Goal: Transaction & Acquisition: Book appointment/travel/reservation

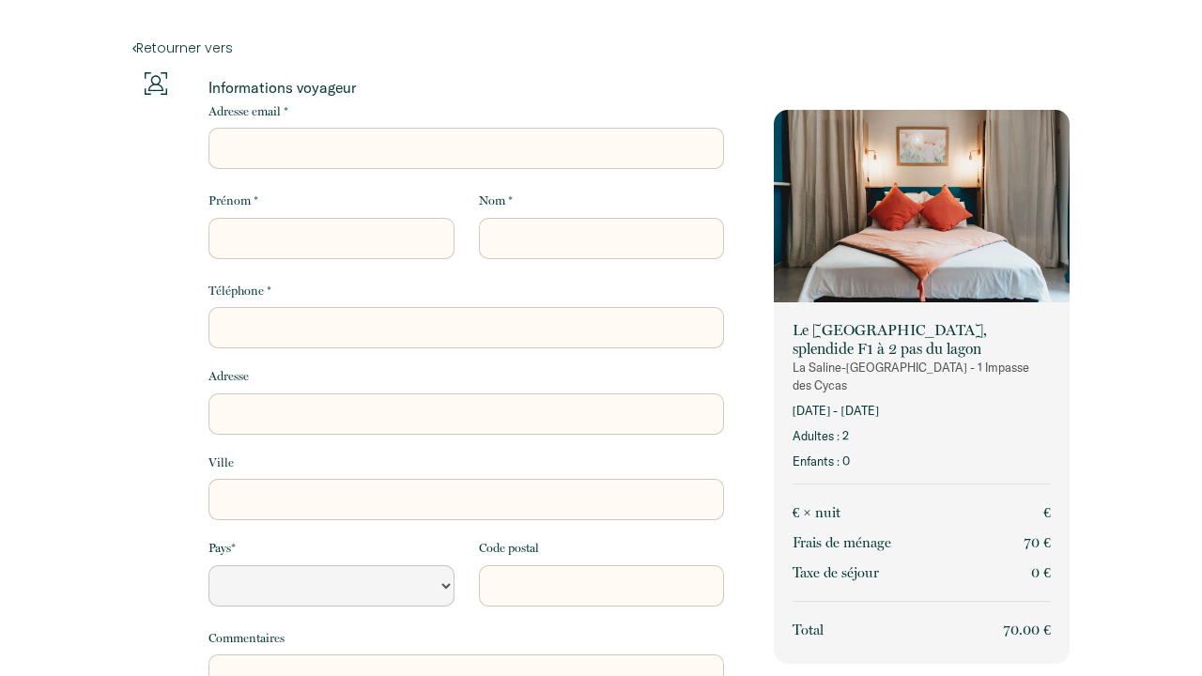
select select "Default select example"
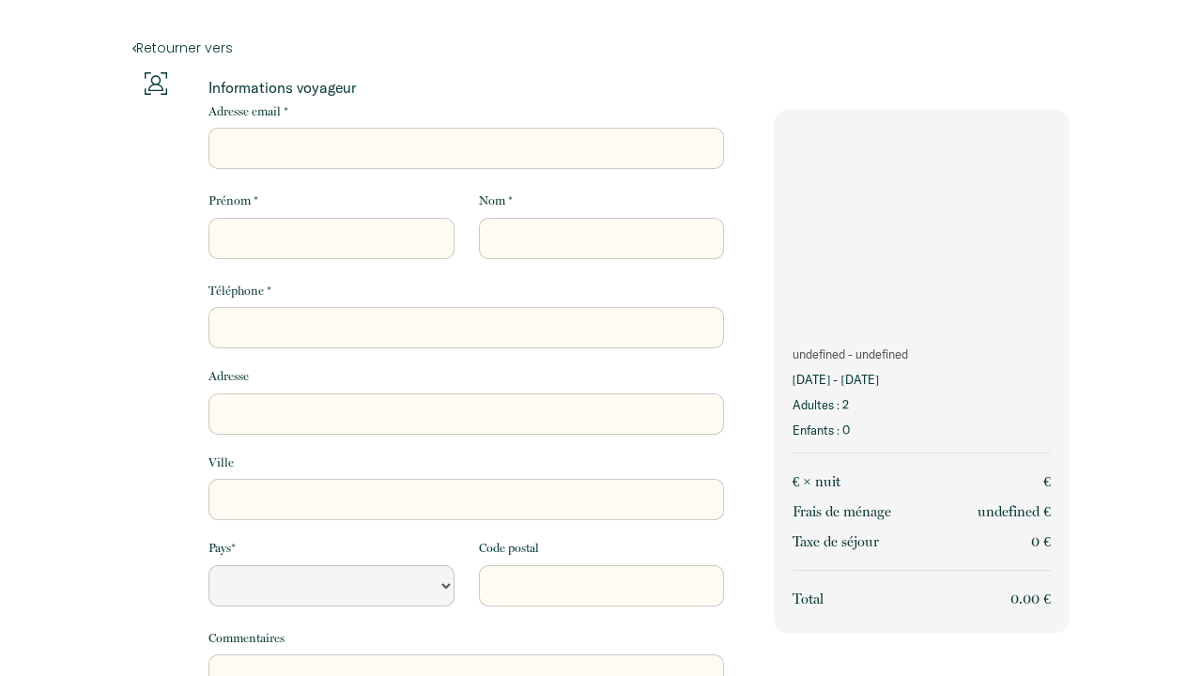
select select "Default select example"
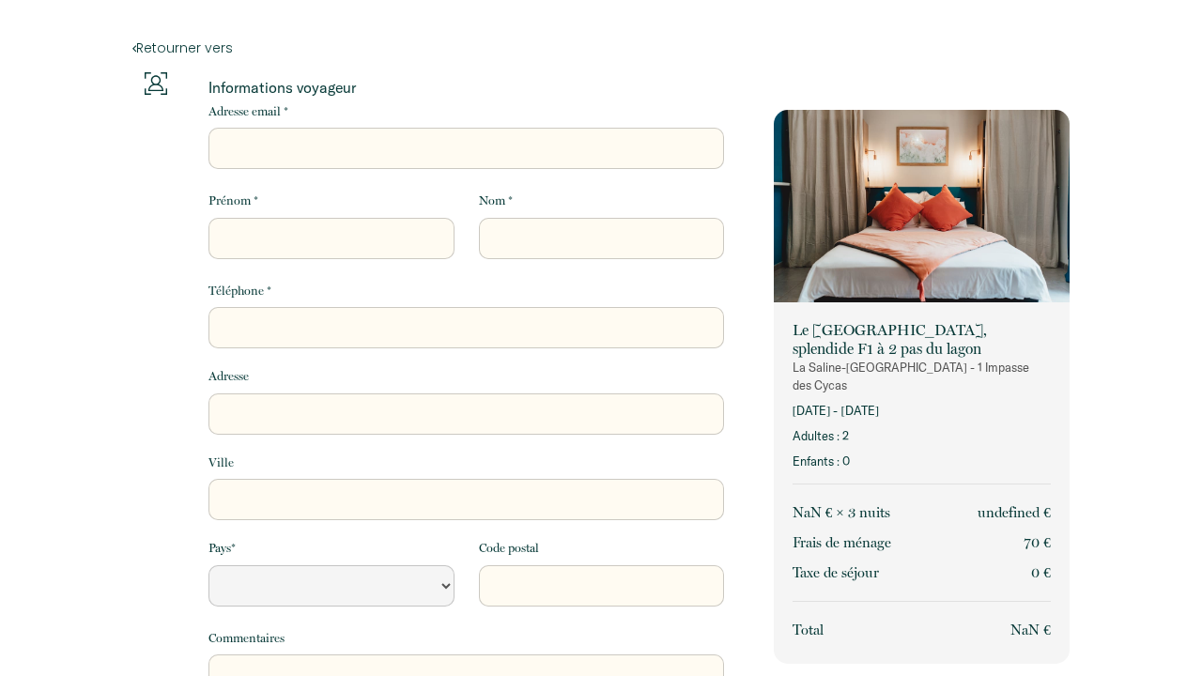
select select "Default select example"
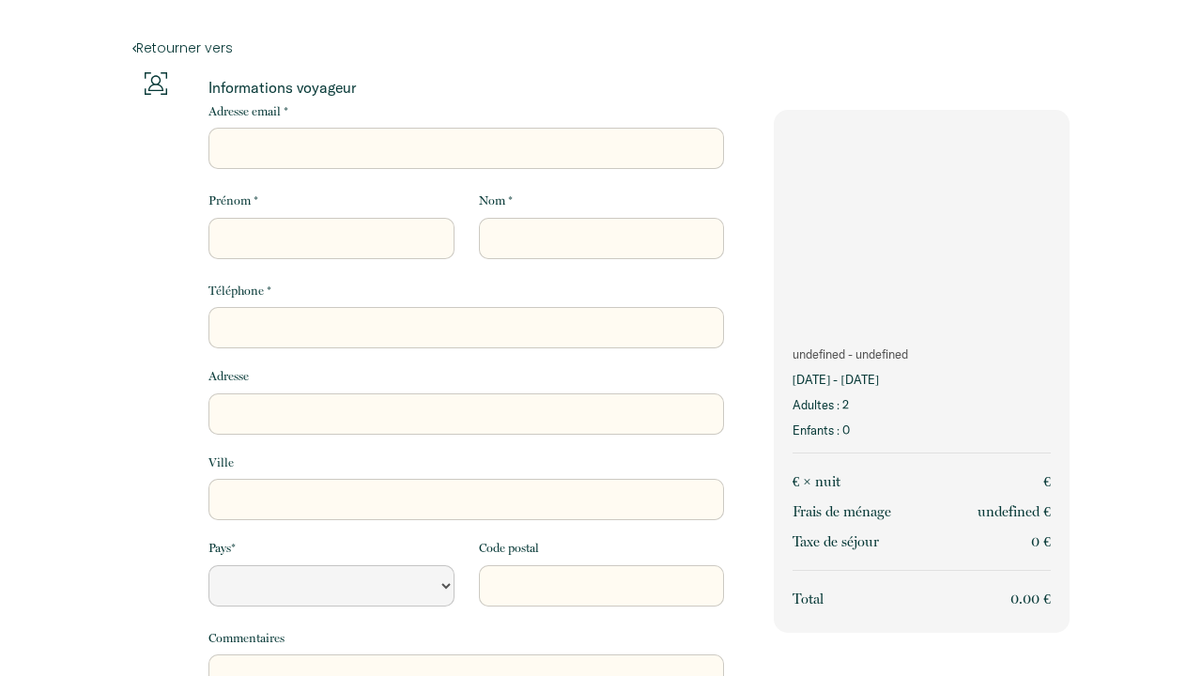
select select "Default select example"
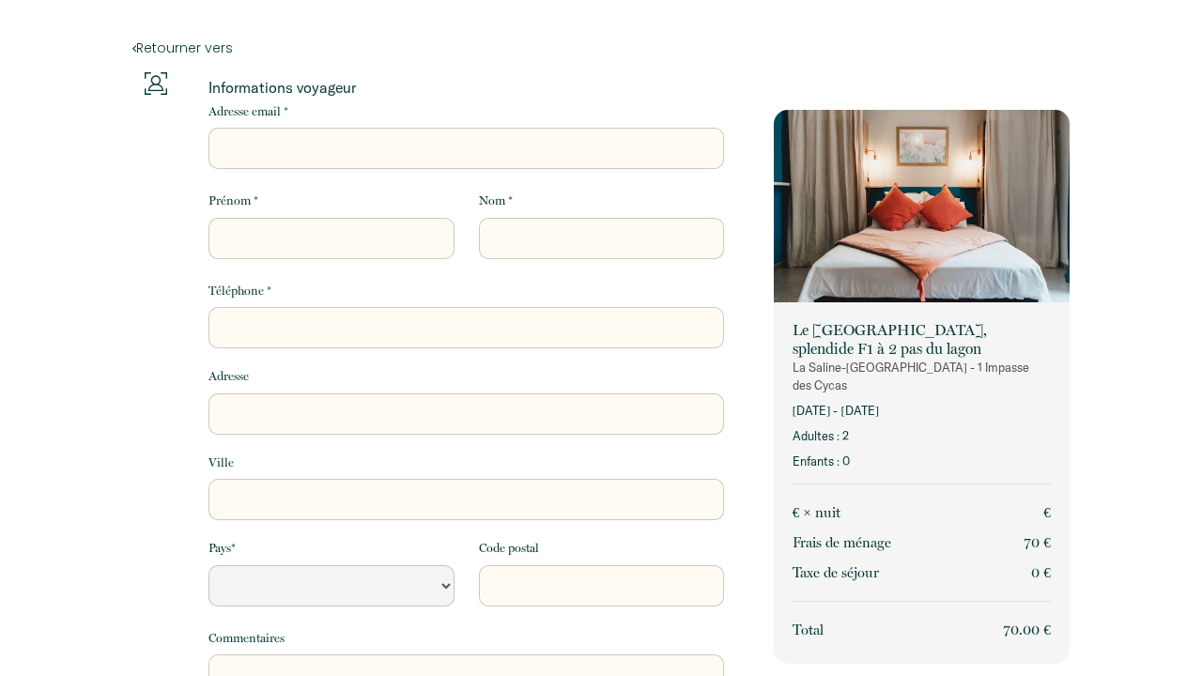
select select "Default select example"
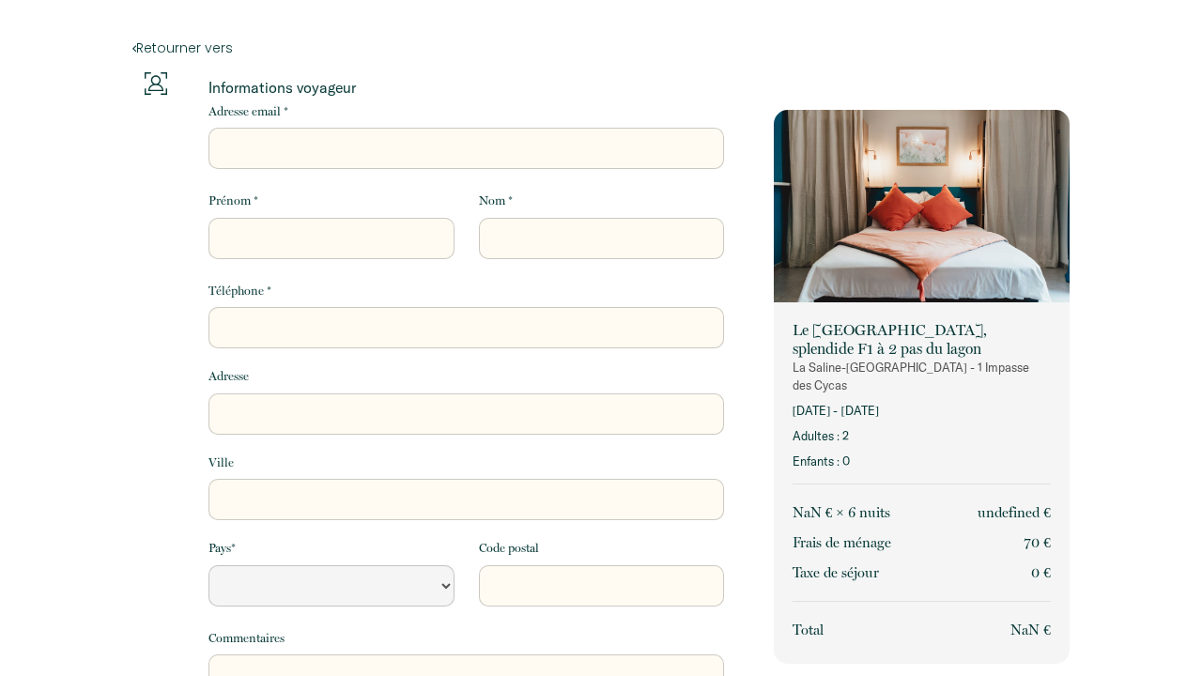
select select "Default select example"
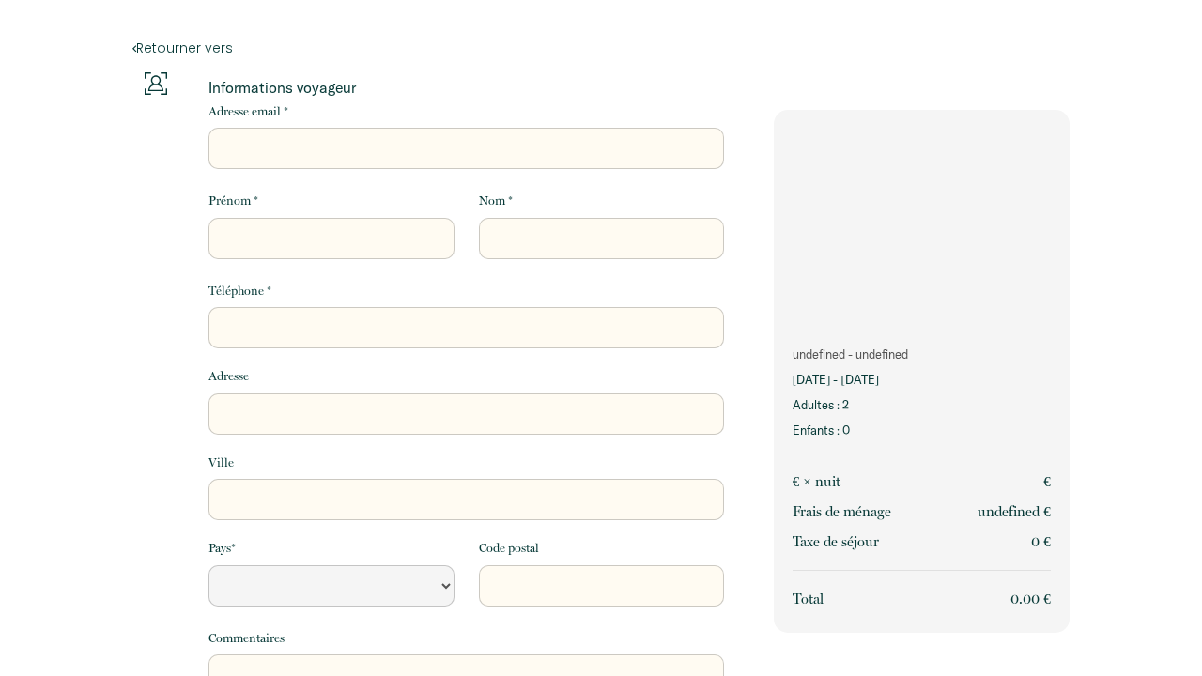
select select "Default select example"
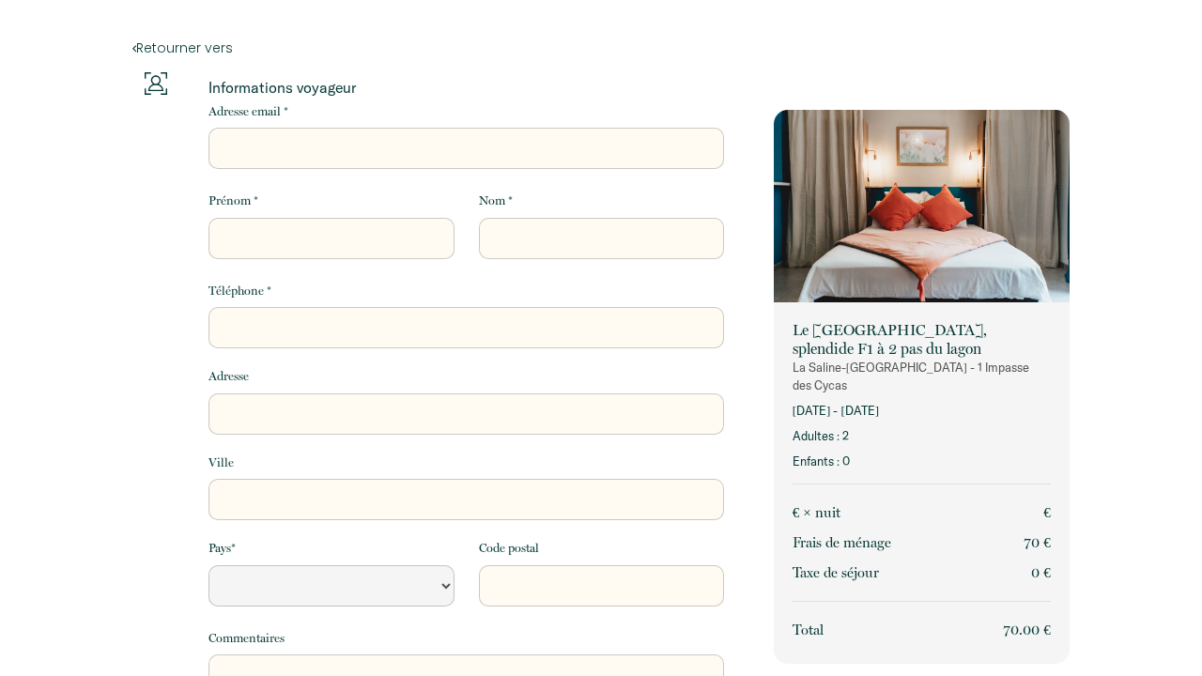
select select "Default select example"
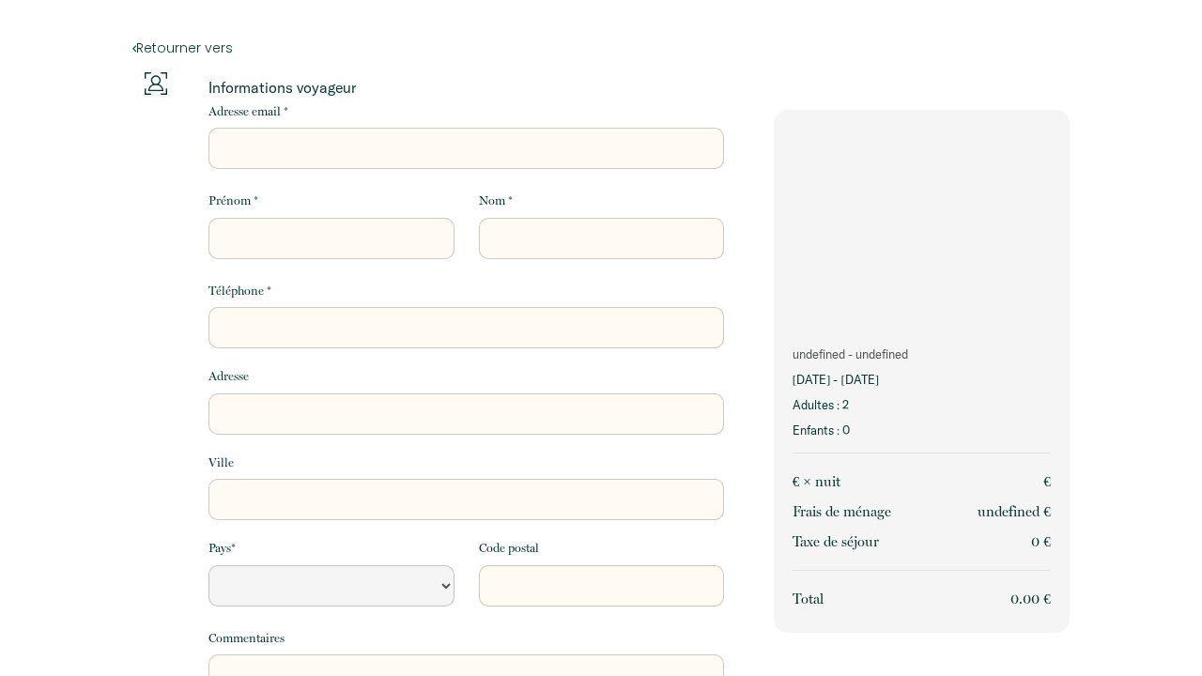
select select "Default select example"
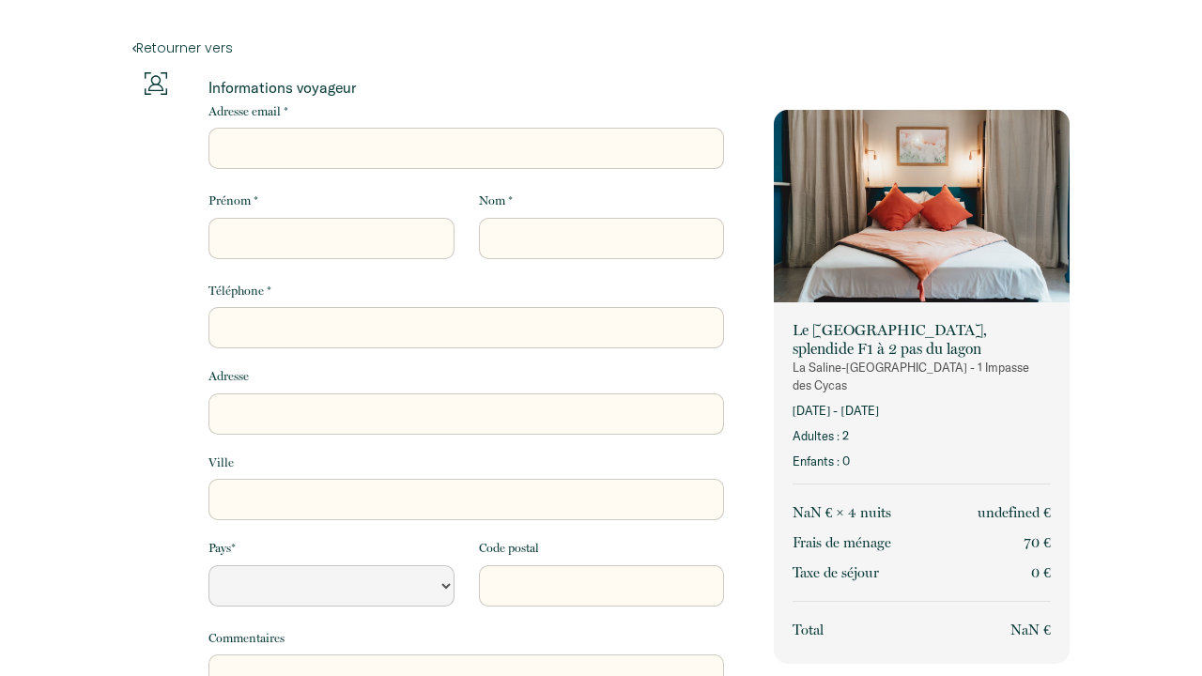
select select "Default select example"
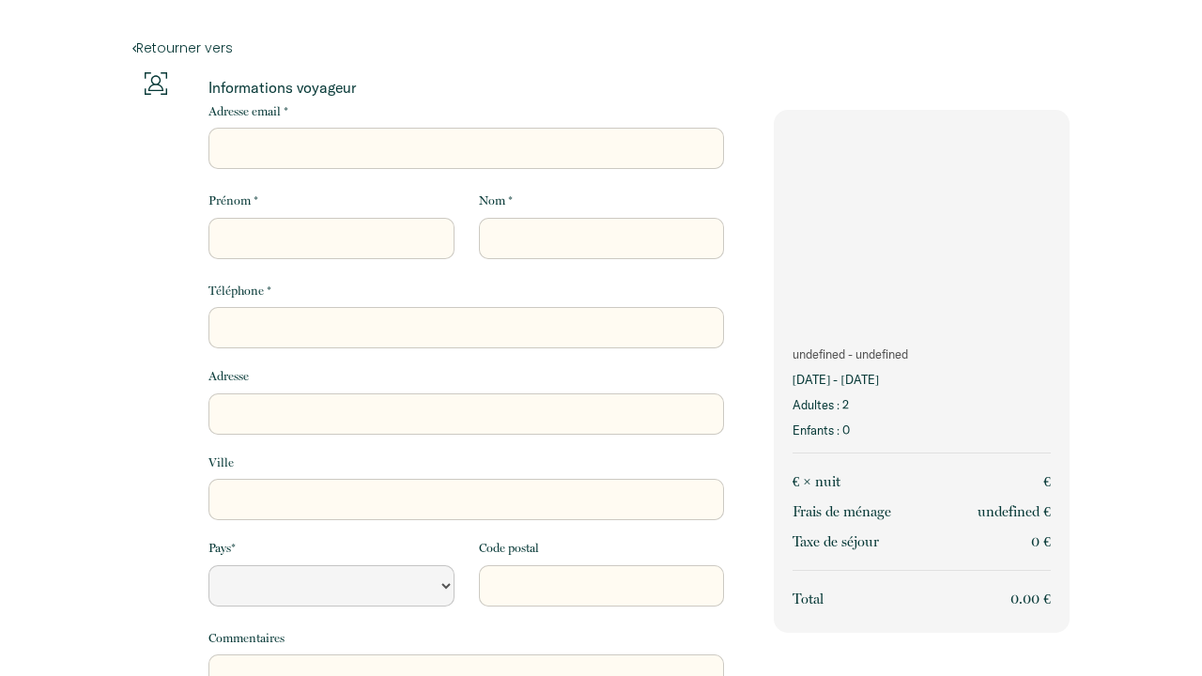
select select "Default select example"
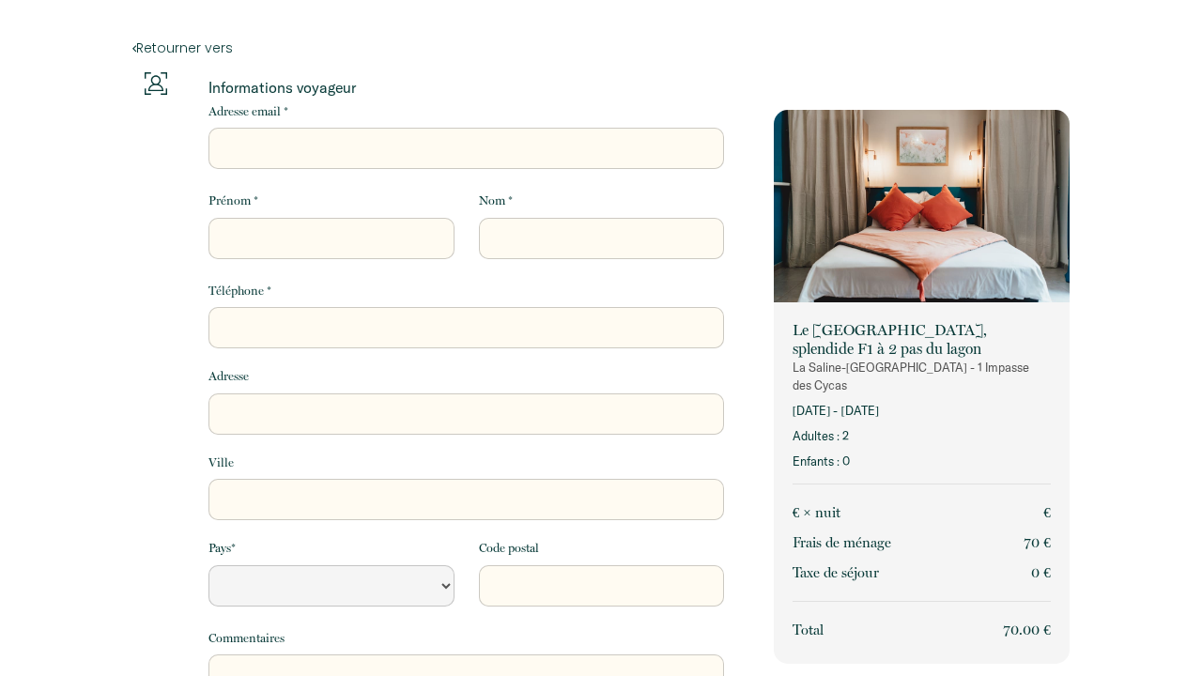
select select "Default select example"
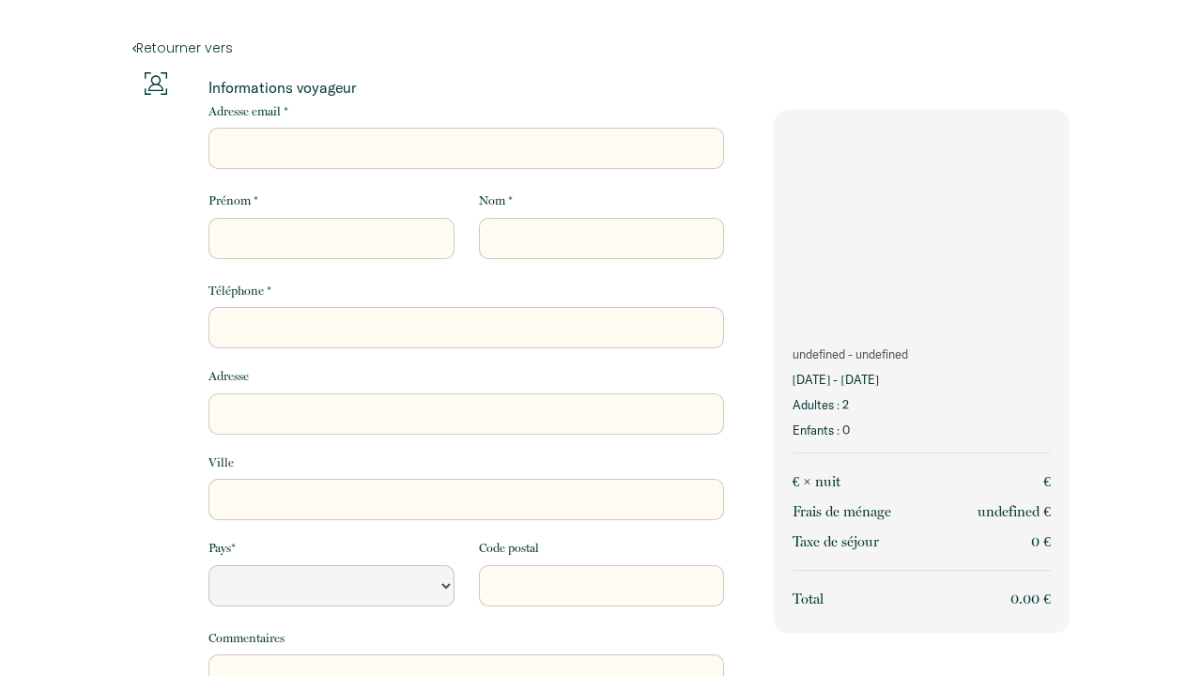
select select "Default select example"
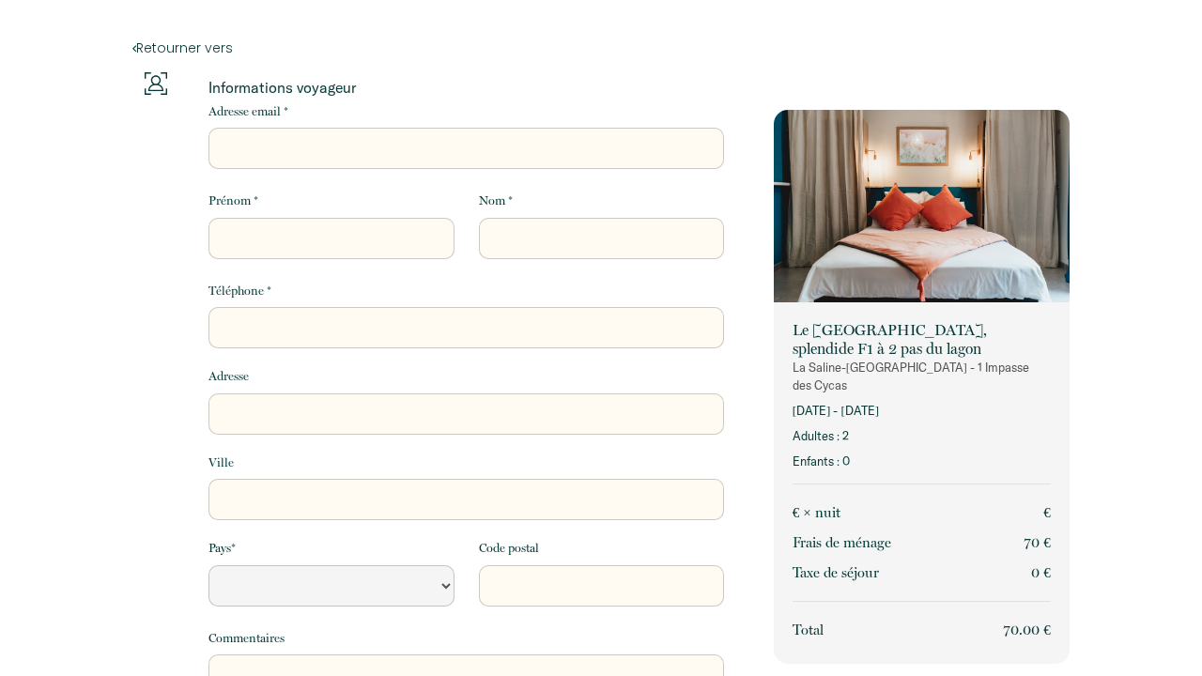
select select "Default select example"
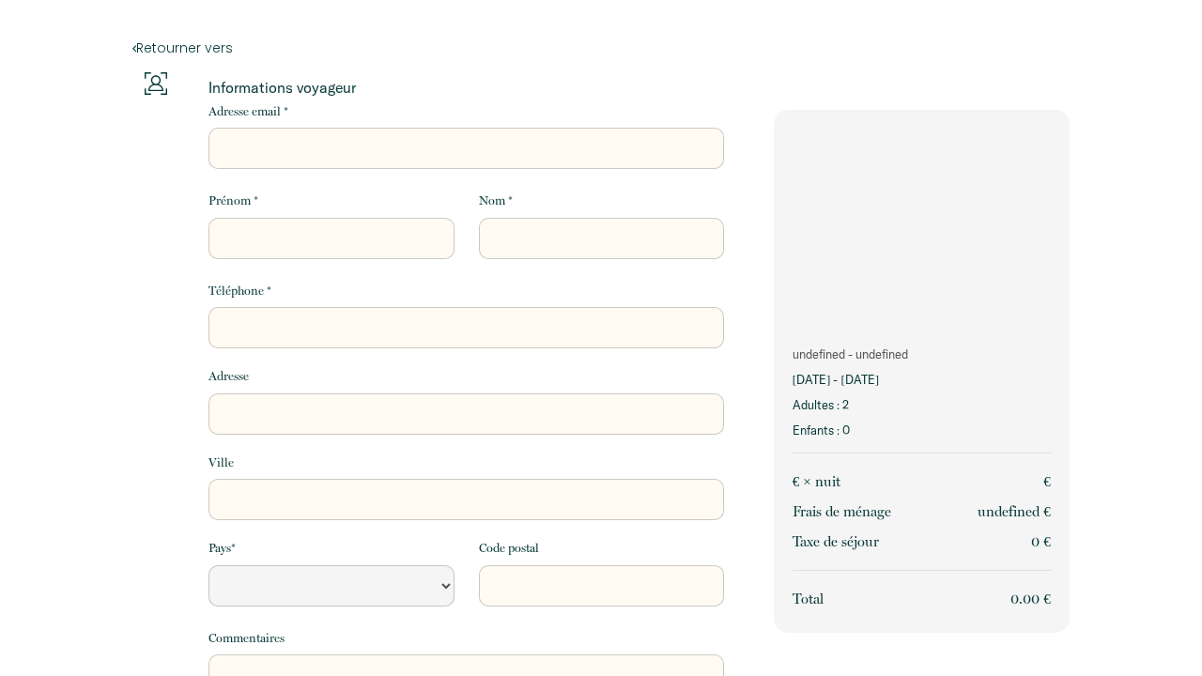
select select "Default select example"
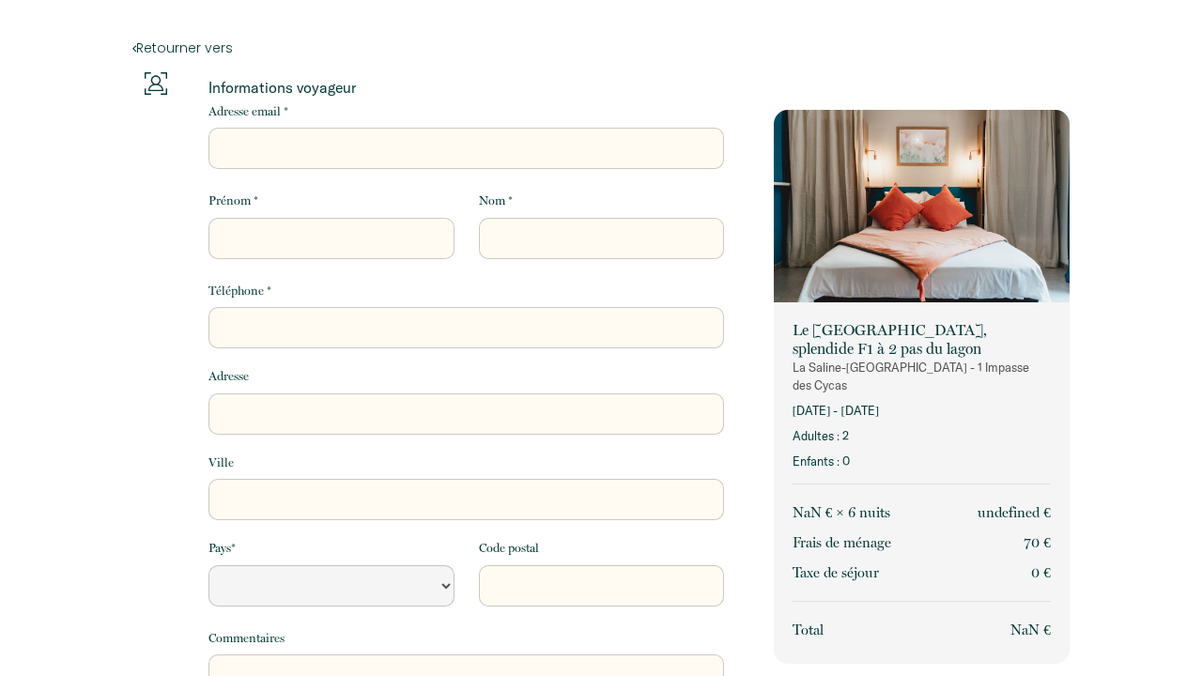
select select "Default select example"
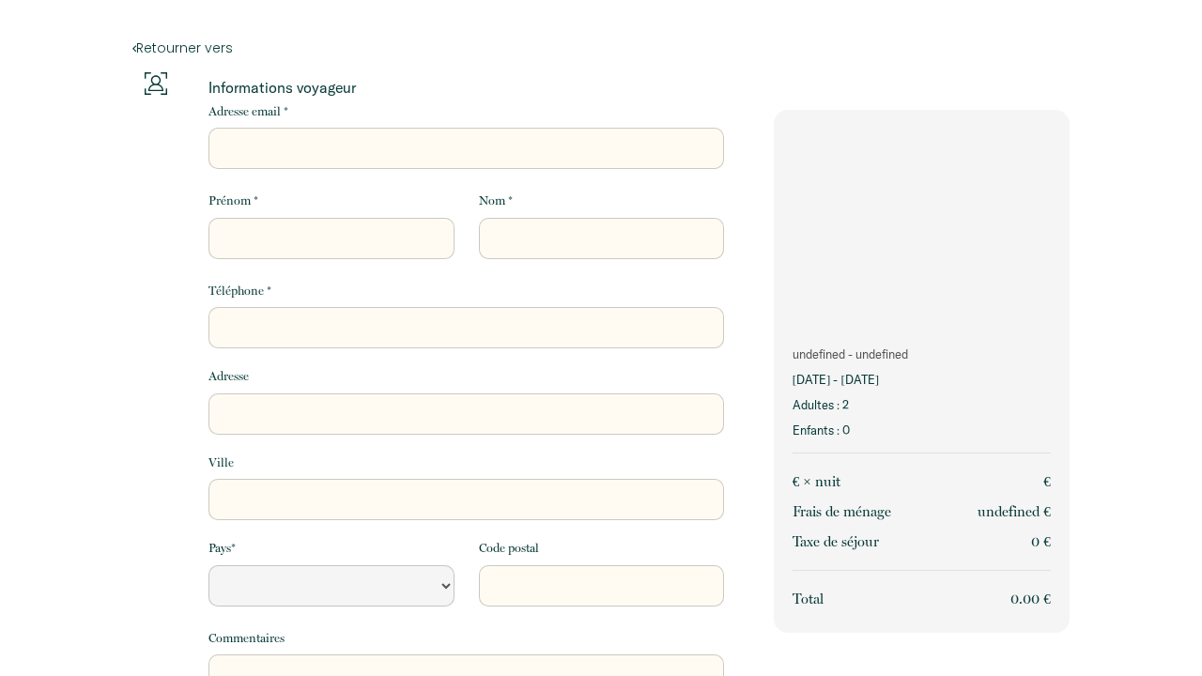
select select "Default select example"
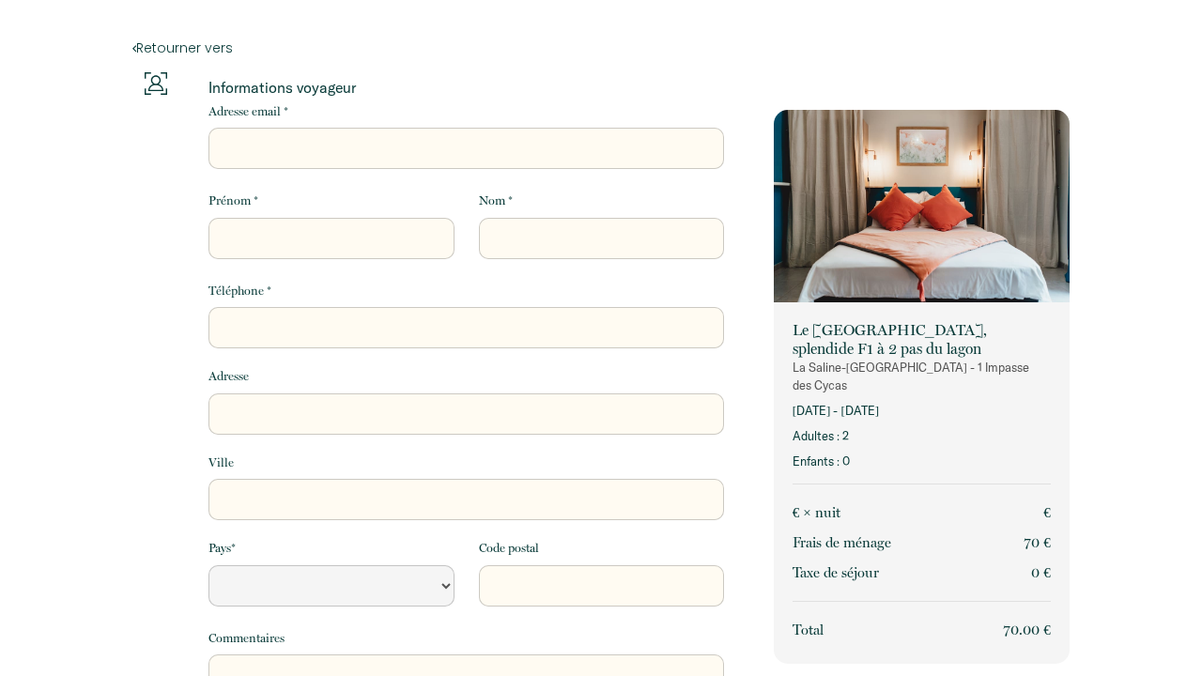
select select "Default select example"
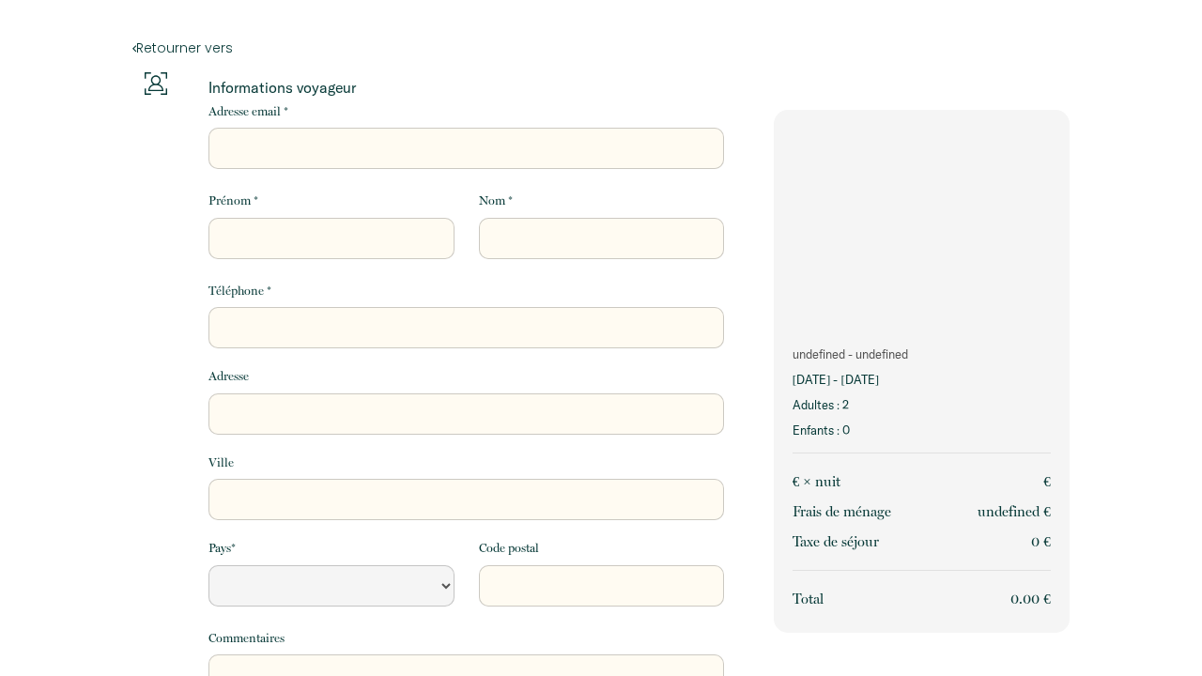
select select "Default select example"
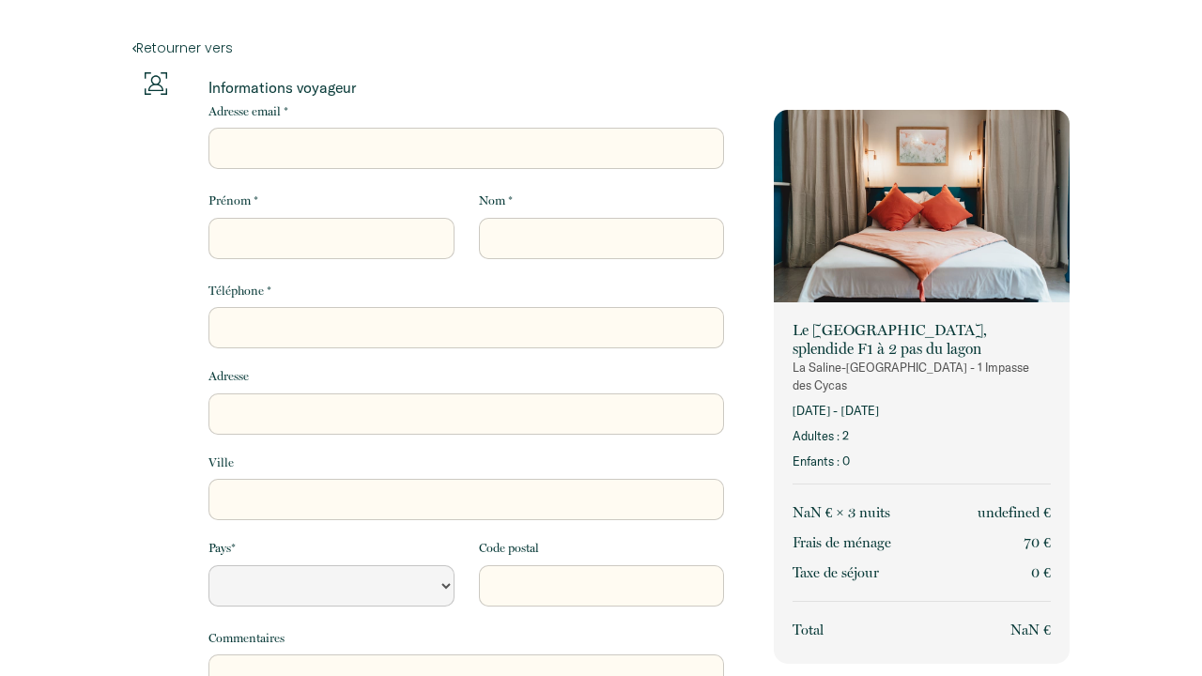
select select "Default select example"
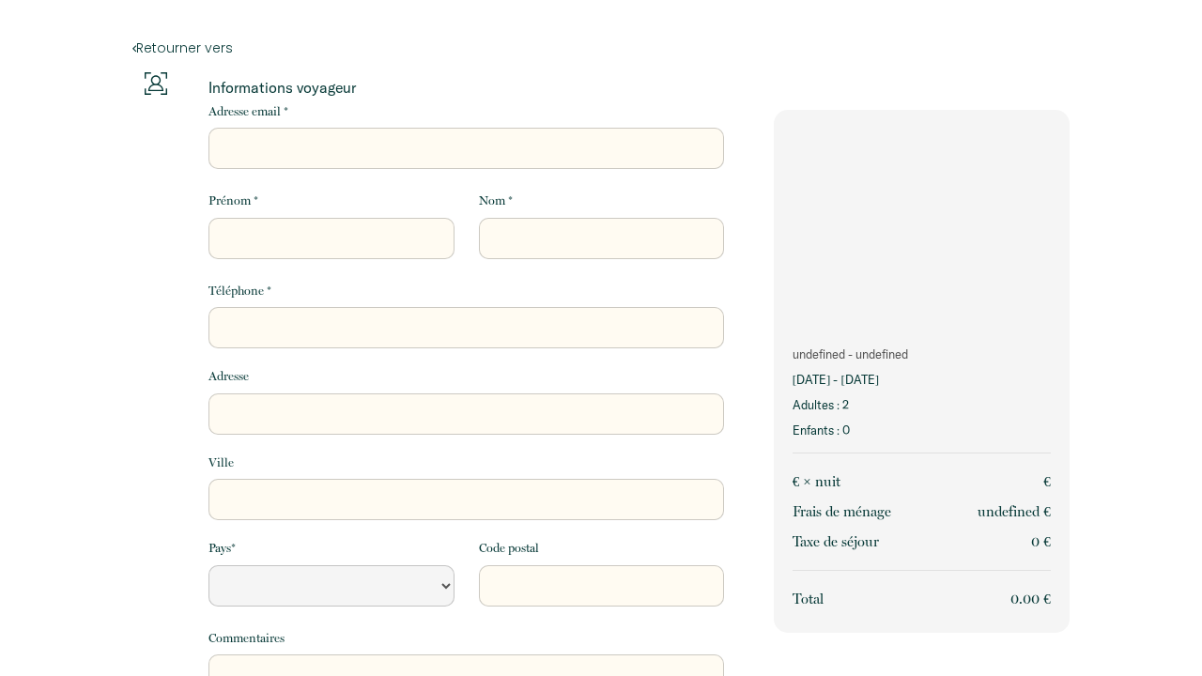
select select "Default select example"
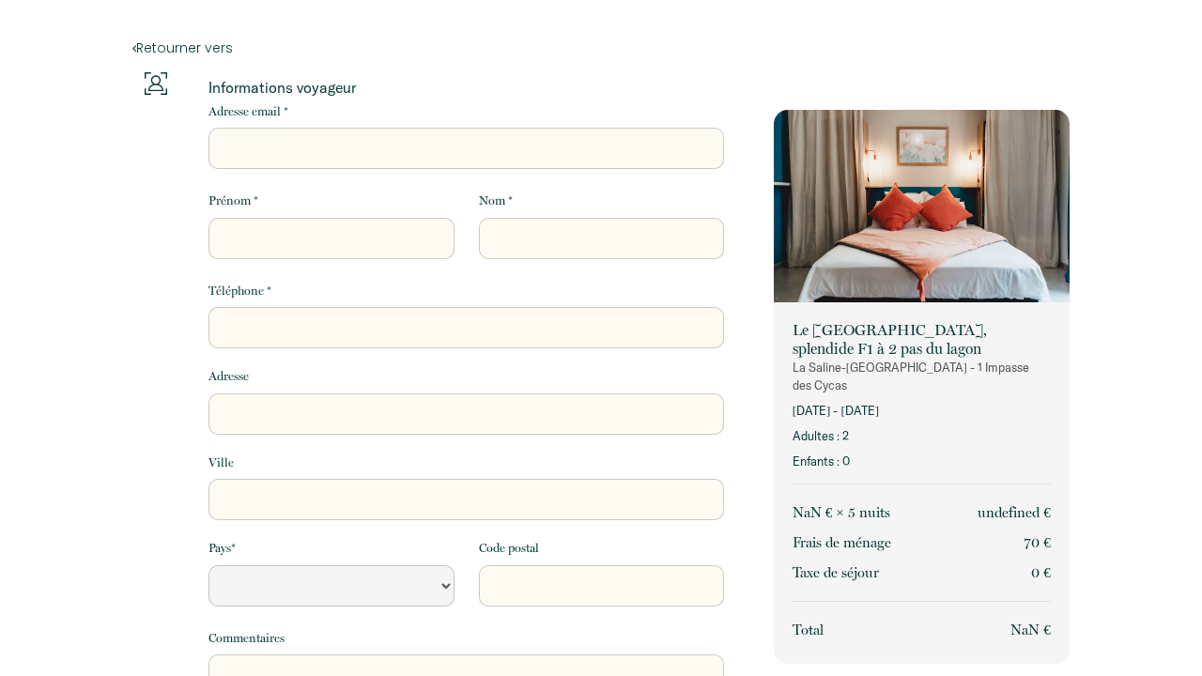
select select "Default select example"
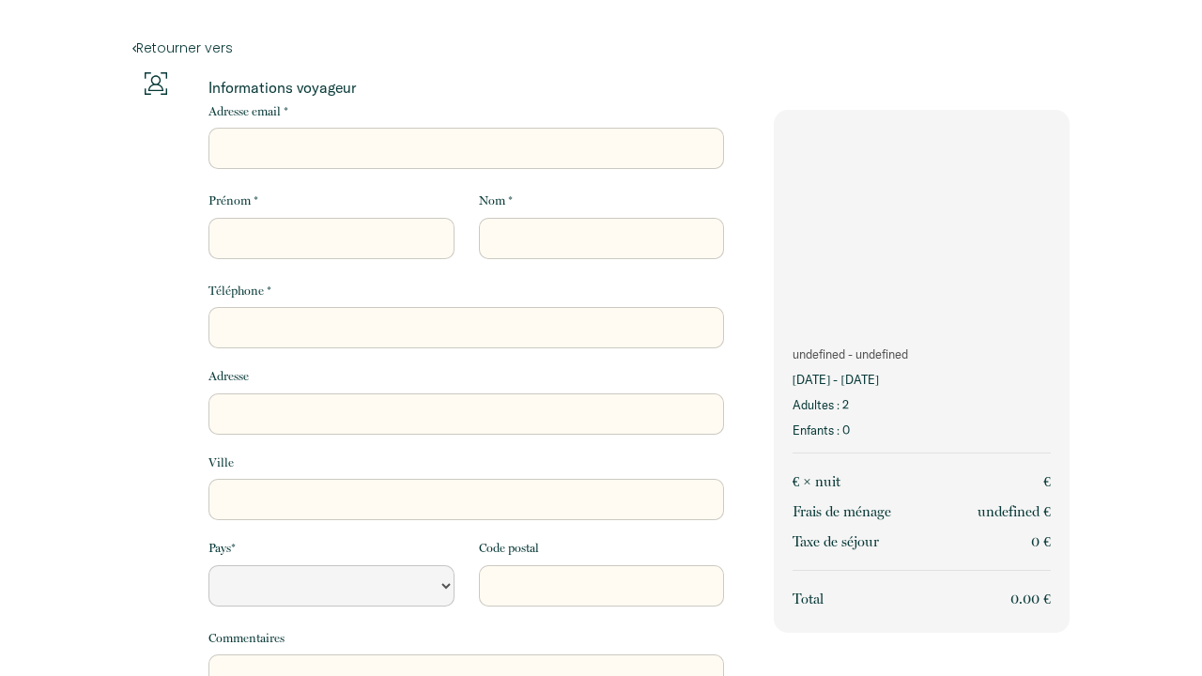
select select "Default select example"
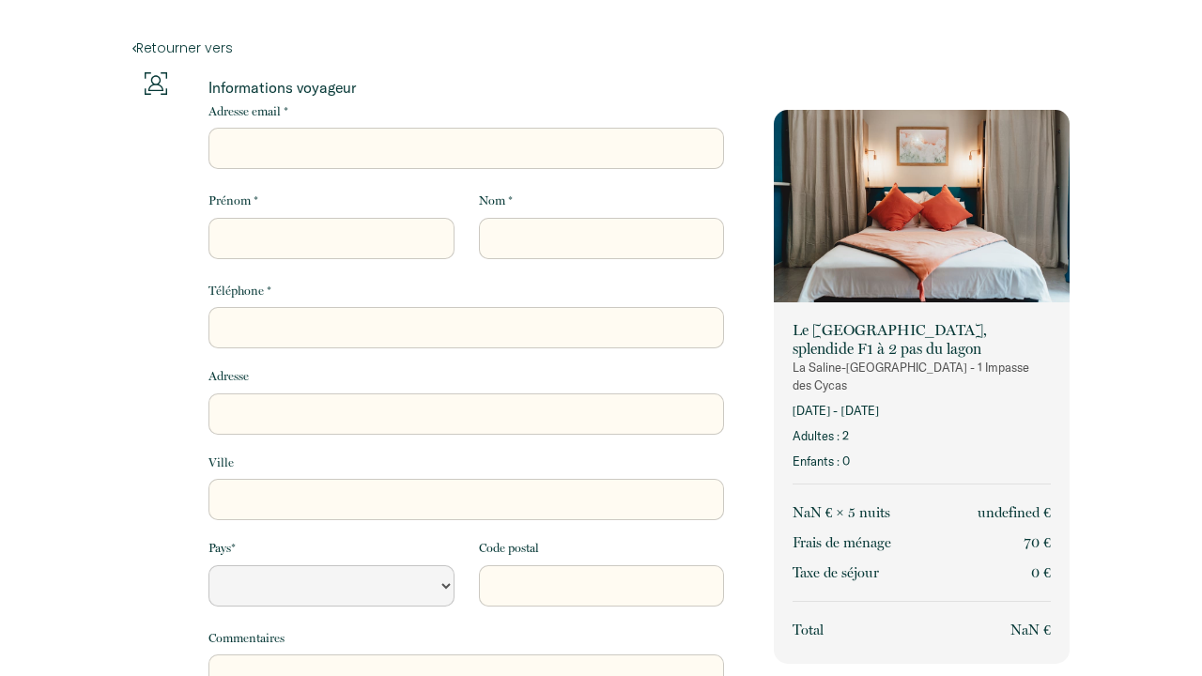
select select "Default select example"
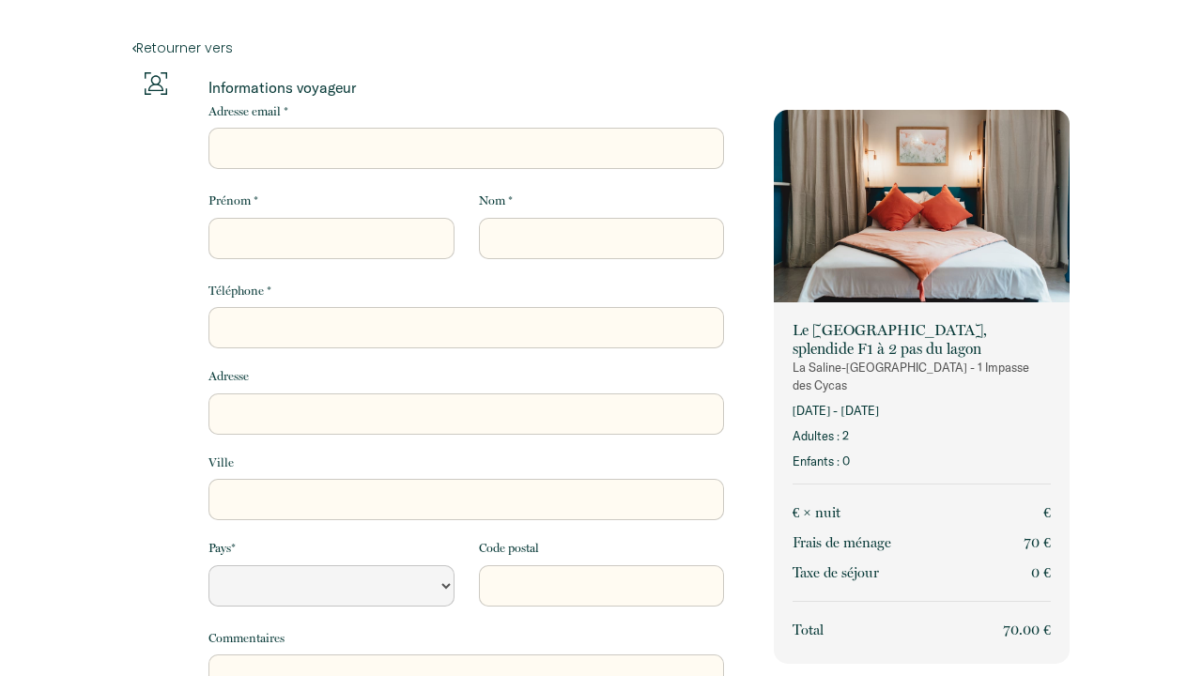
select select "Default select example"
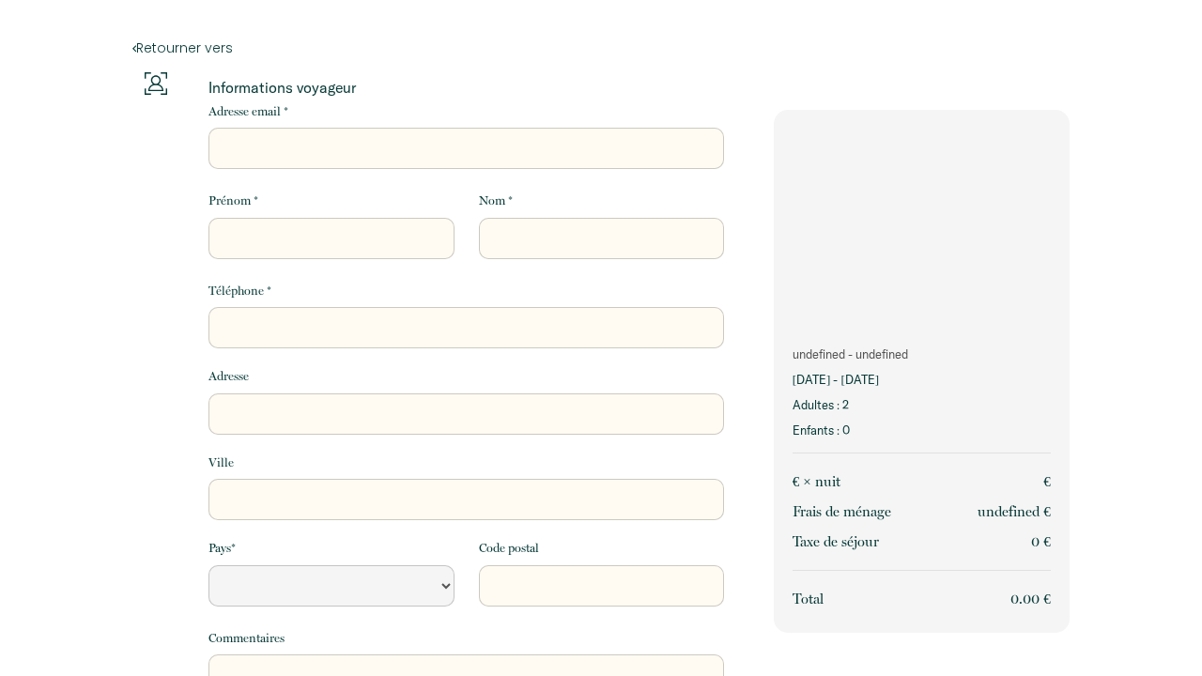
select select "Default select example"
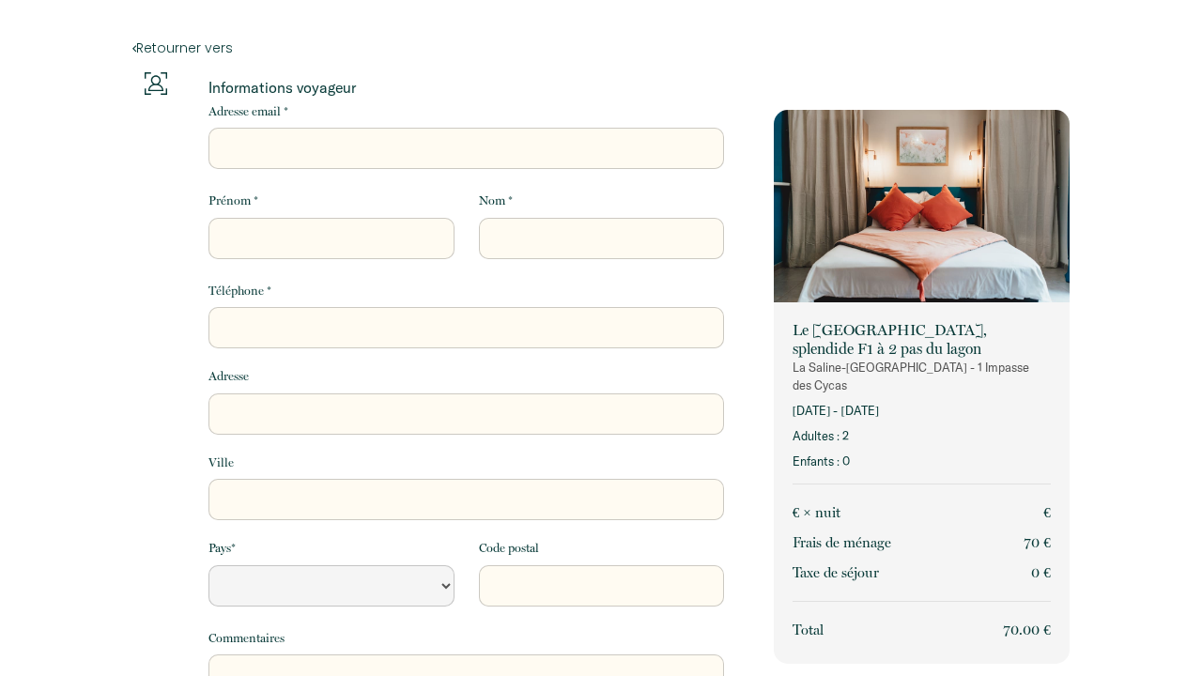
select select "Default select example"
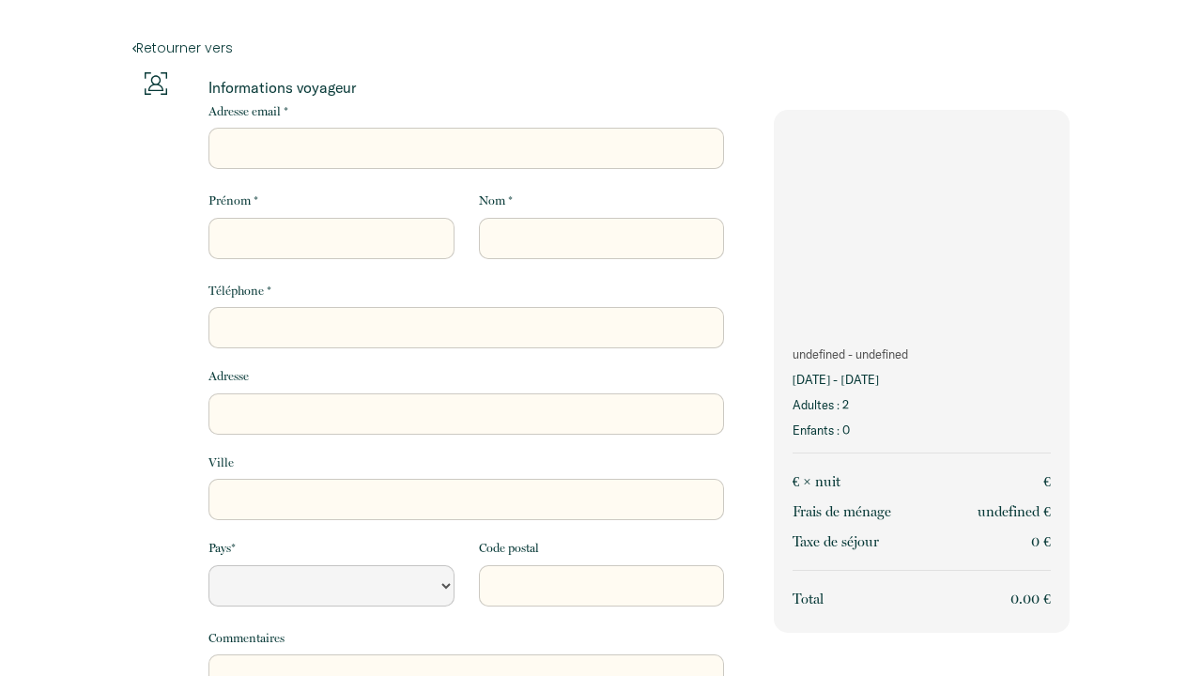
select select "Default select example"
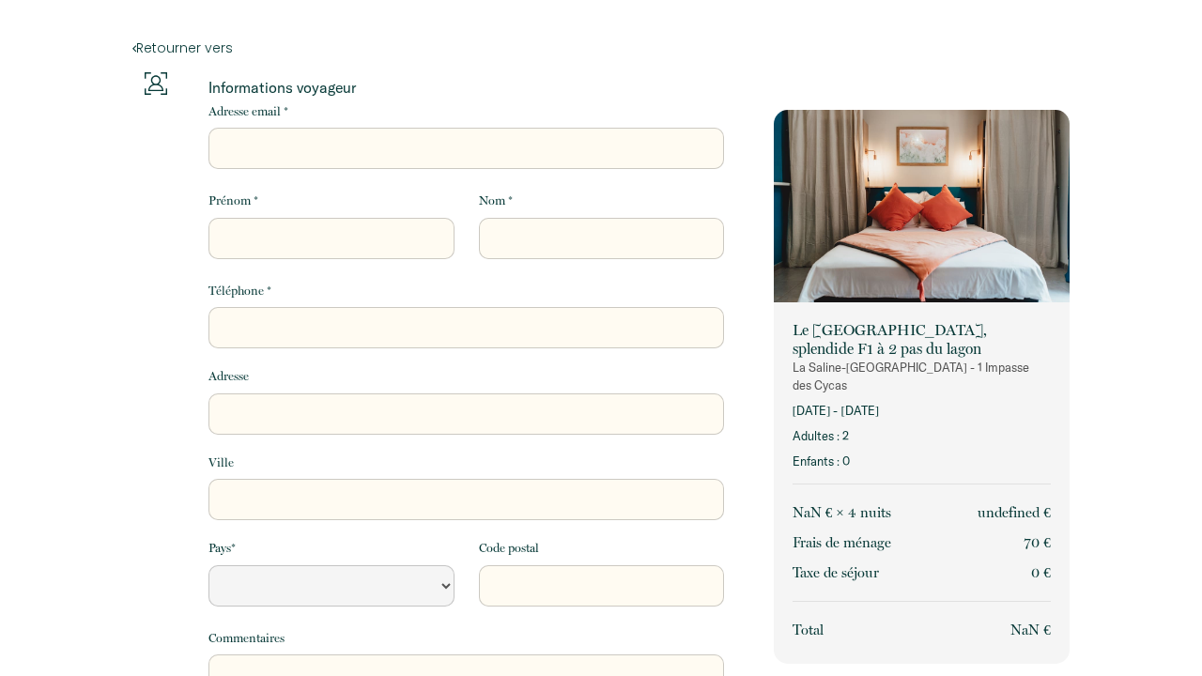
select select "Default select example"
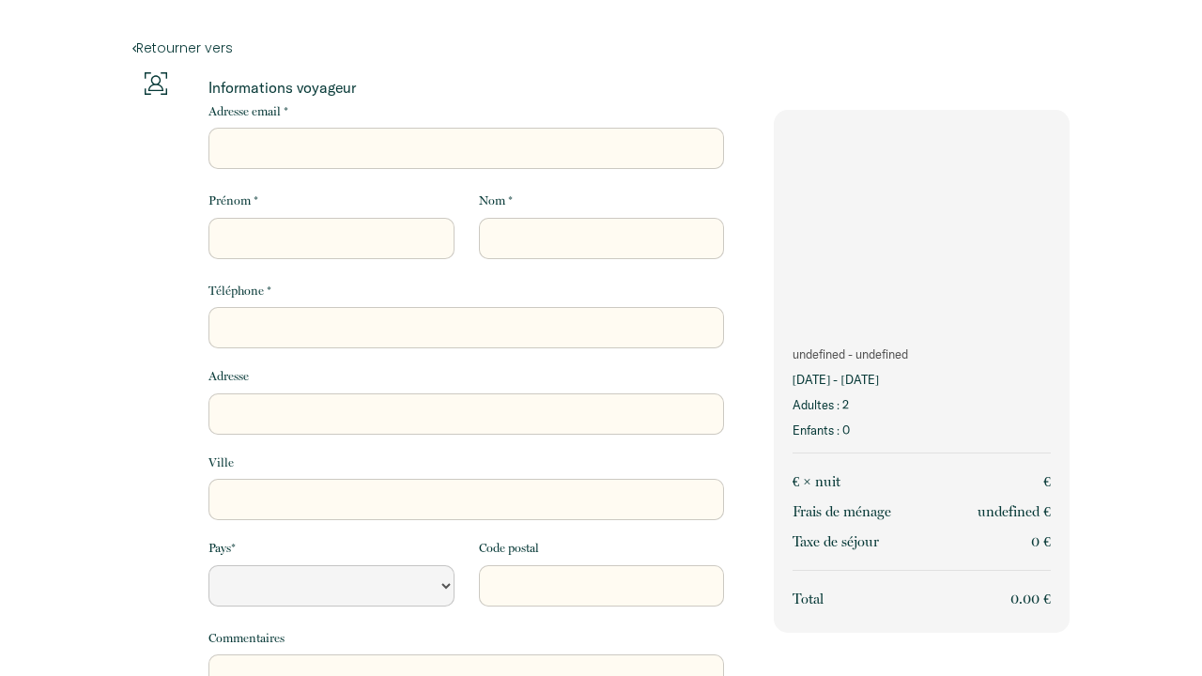
select select "Default select example"
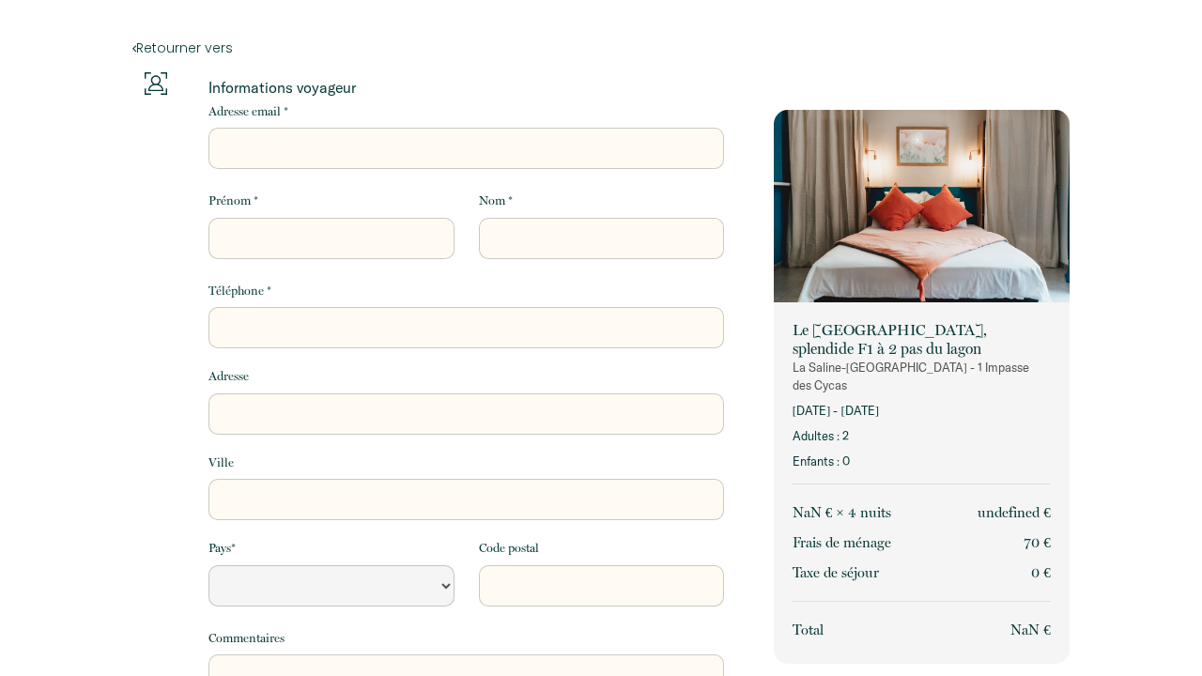
select select "Default select example"
